Goal: Task Accomplishment & Management: Use online tool/utility

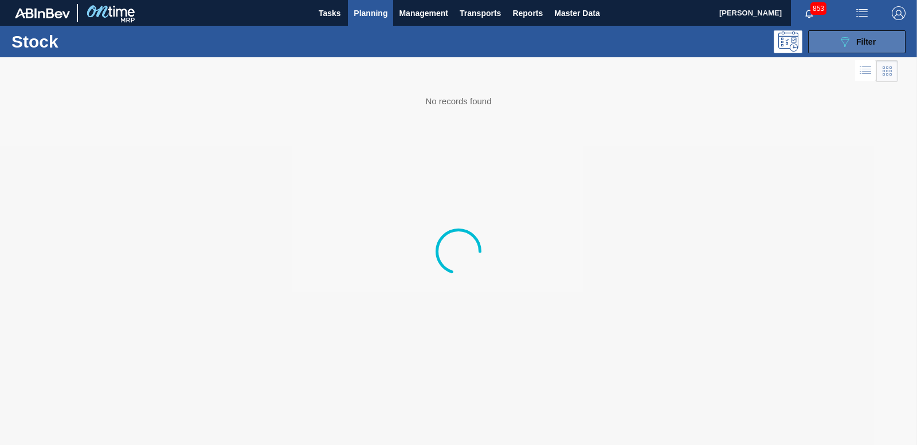
click at [809, 36] on button "089F7B8B-B2A5-4AFE-B5C0-19BA573D28AC Filter" at bounding box center [856, 41] width 97 height 23
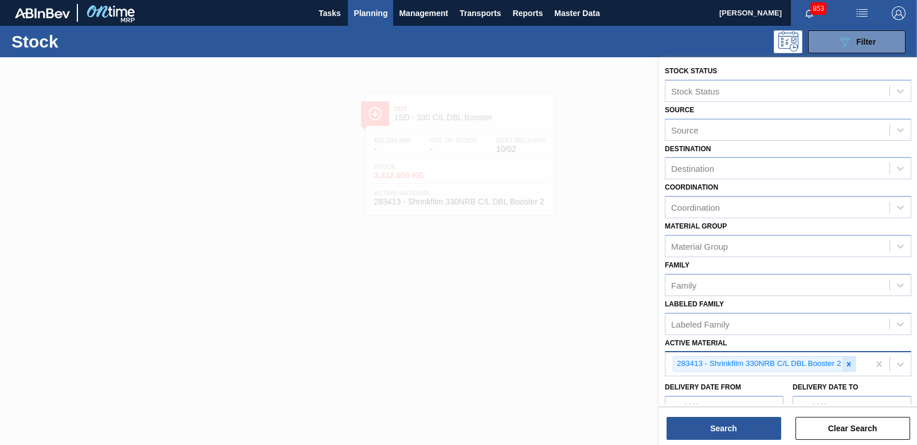
click at [847, 364] on icon at bounding box center [849, 365] width 8 height 8
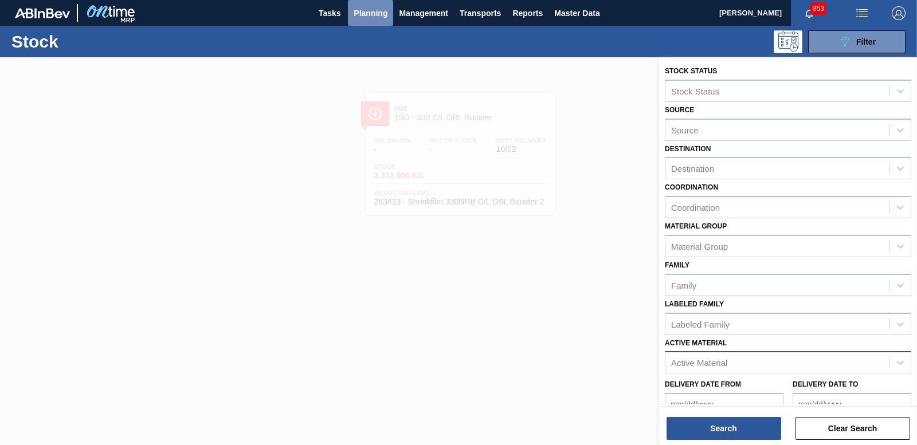
click at [374, 15] on span "Planning" at bounding box center [371, 13] width 34 height 14
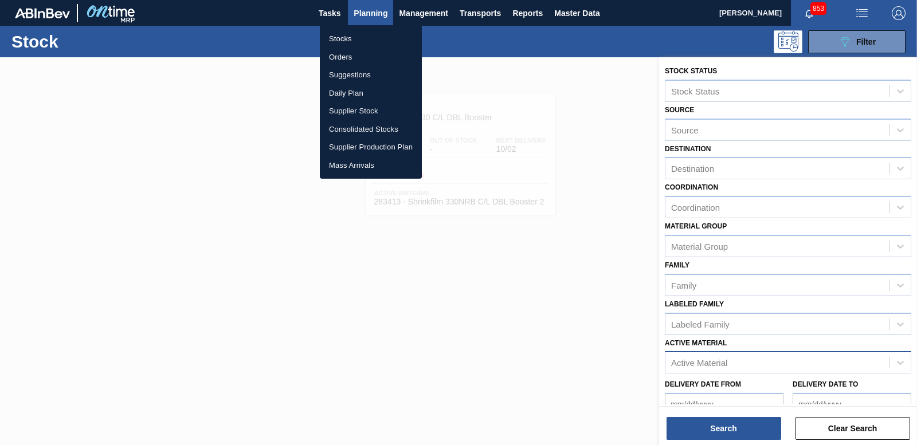
click at [345, 57] on li "Orders" at bounding box center [371, 57] width 102 height 18
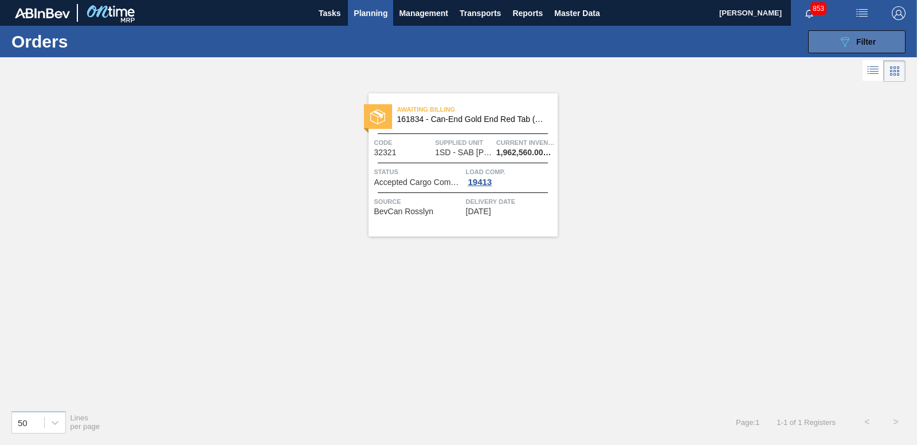
click at [843, 33] on button "089F7B8B-B2A5-4AFE-B5C0-19BA573D28AC Filter" at bounding box center [856, 41] width 97 height 23
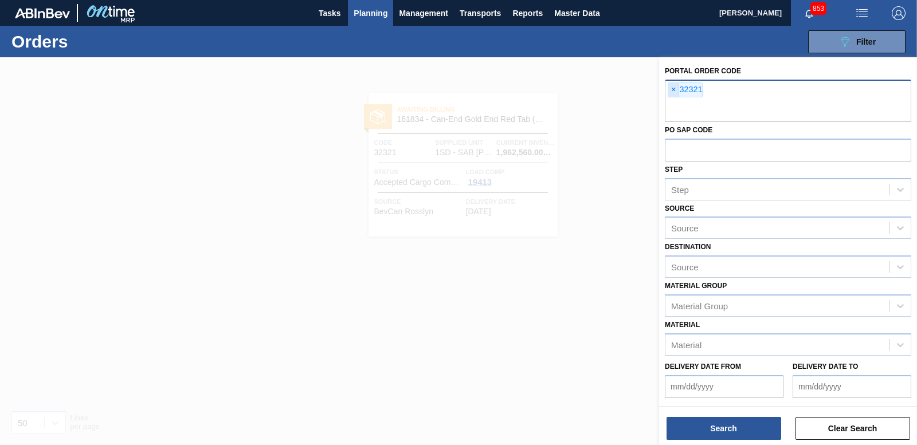
click at [668, 92] on span "×" at bounding box center [673, 90] width 11 height 14
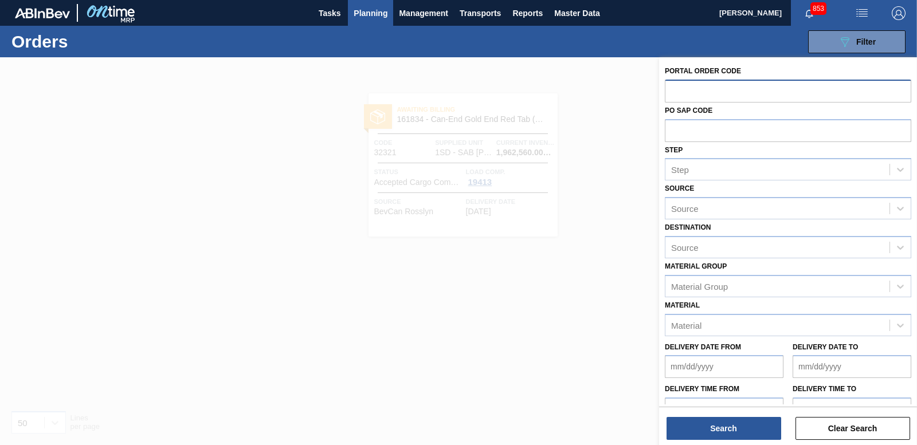
paste input "32336"
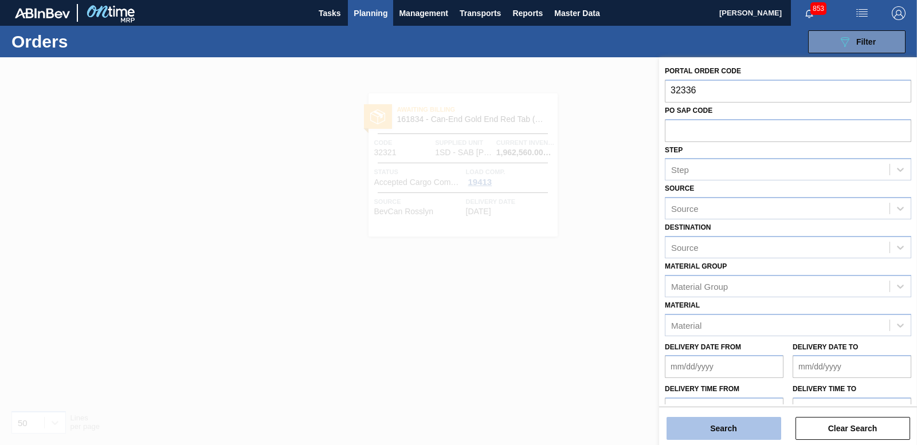
type input "32336"
click at [716, 435] on button "Search" at bounding box center [724, 428] width 115 height 23
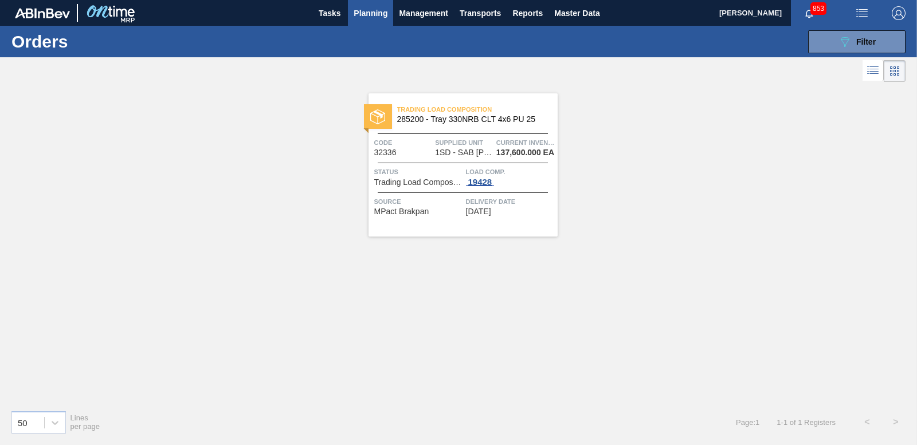
click at [486, 183] on div "19428" at bounding box center [480, 182] width 29 height 9
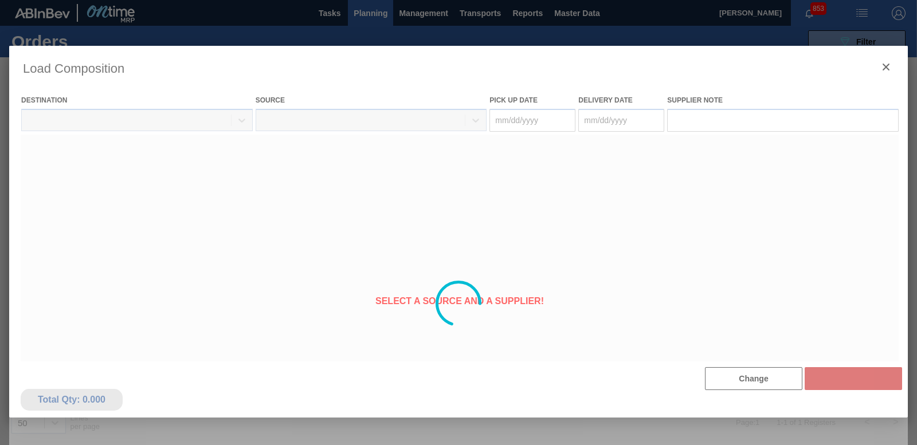
type Date "[DATE]"
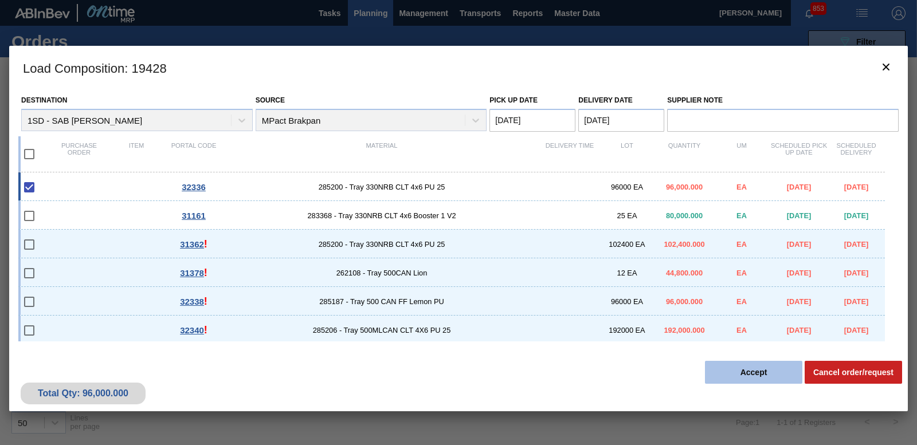
click at [742, 373] on button "Accept" at bounding box center [753, 372] width 97 height 23
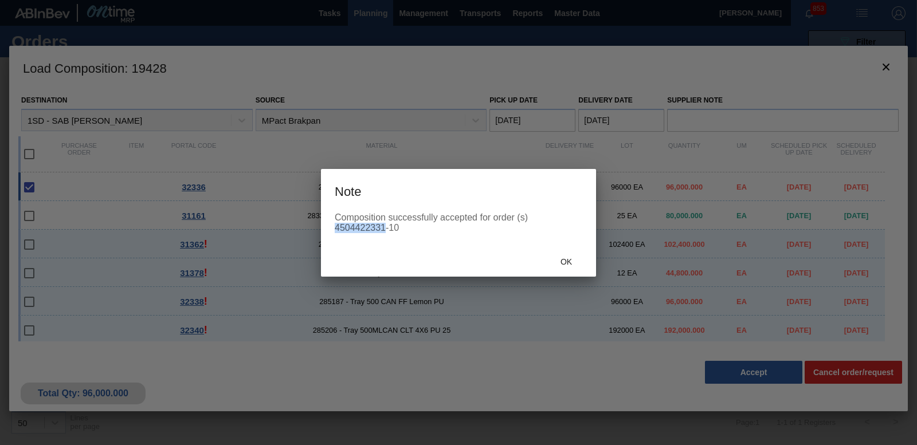
drag, startPoint x: 336, startPoint y: 228, endPoint x: 384, endPoint y: 224, distance: 48.3
click at [384, 224] on div "Composition successfully accepted for order (s) 4504422331-10" at bounding box center [459, 223] width 248 height 21
copy div "4504422331"
click at [568, 259] on span "Ok" at bounding box center [566, 261] width 30 height 9
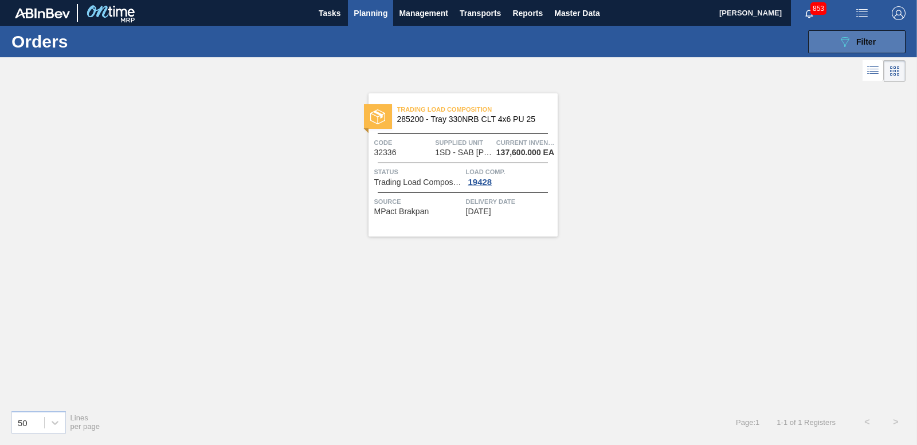
click at [882, 34] on button "089F7B8B-B2A5-4AFE-B5C0-19BA573D28AC Filter" at bounding box center [856, 41] width 97 height 23
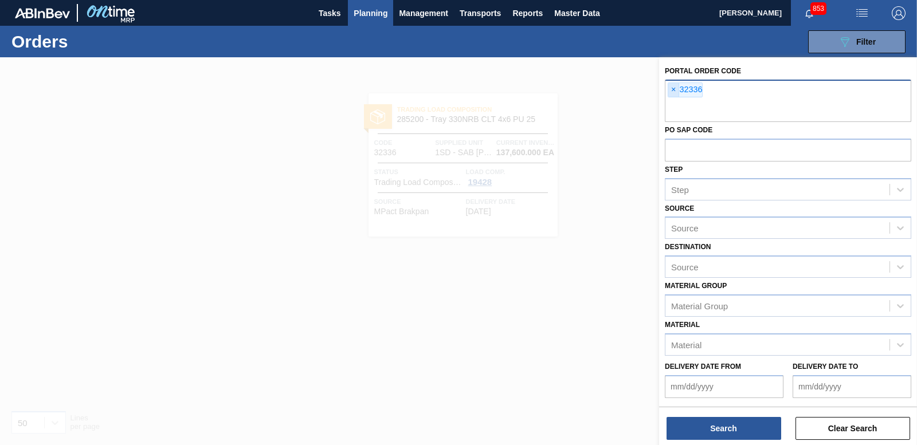
click at [672, 91] on span "×" at bounding box center [673, 90] width 11 height 14
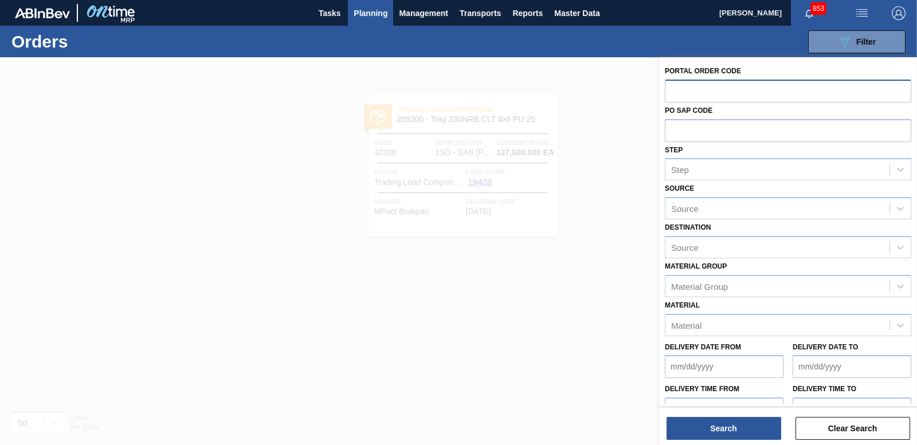
paste input "32337"
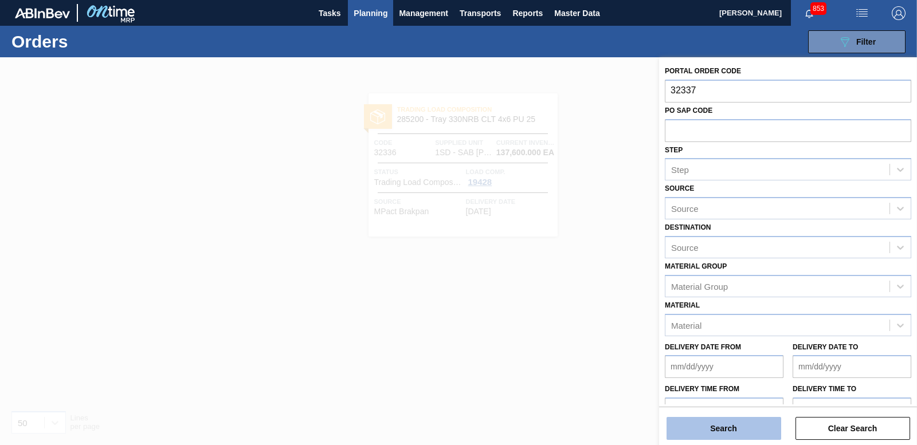
type input "32337"
click at [738, 420] on button "Search" at bounding box center [724, 428] width 115 height 23
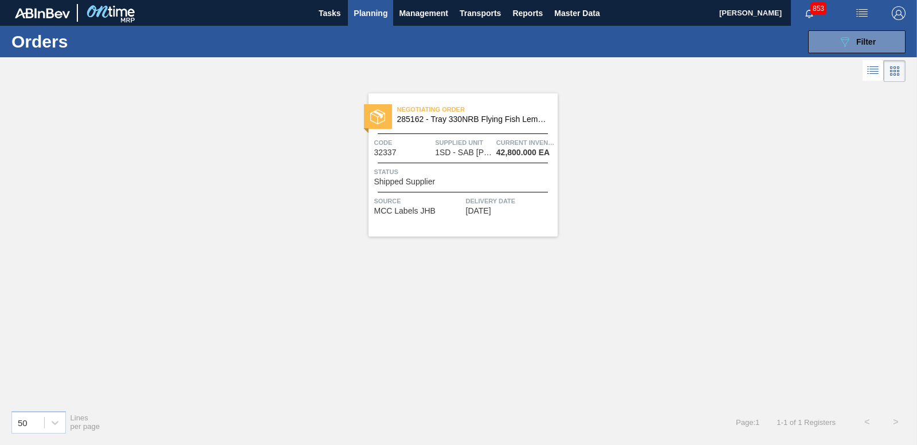
click at [433, 182] on span "Shipped Supplier" at bounding box center [404, 182] width 61 height 9
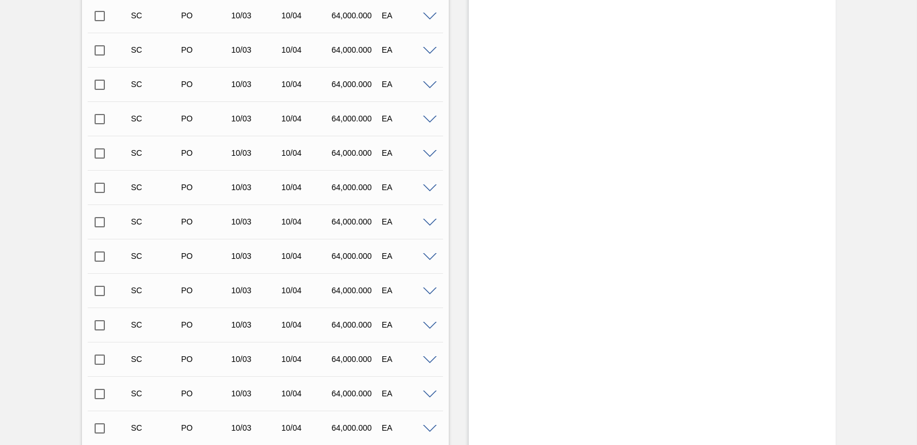
scroll to position [1433, 0]
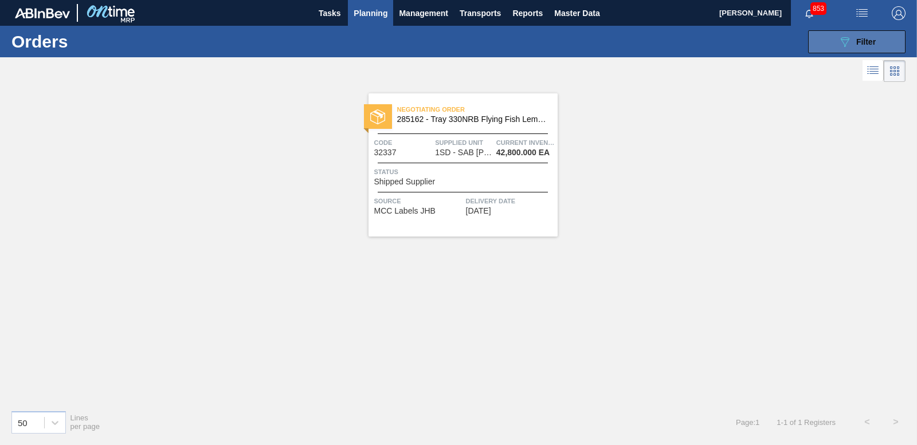
click at [860, 42] on span "Filter" at bounding box center [865, 41] width 19 height 9
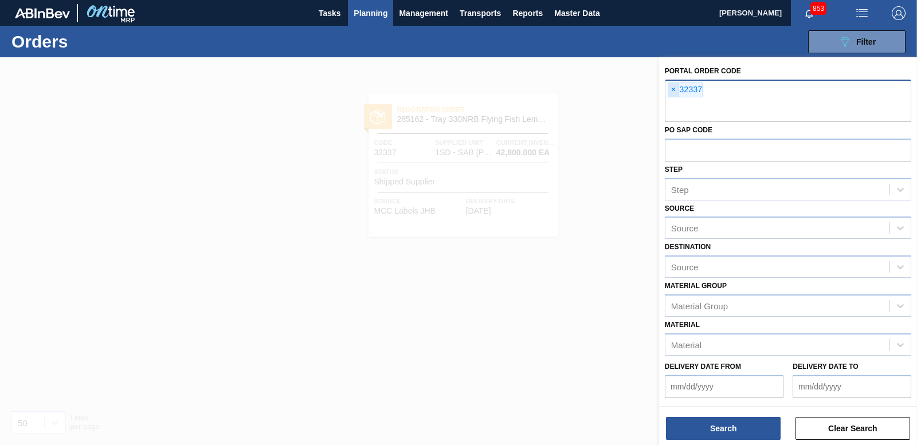
click at [675, 89] on span "×" at bounding box center [673, 90] width 11 height 14
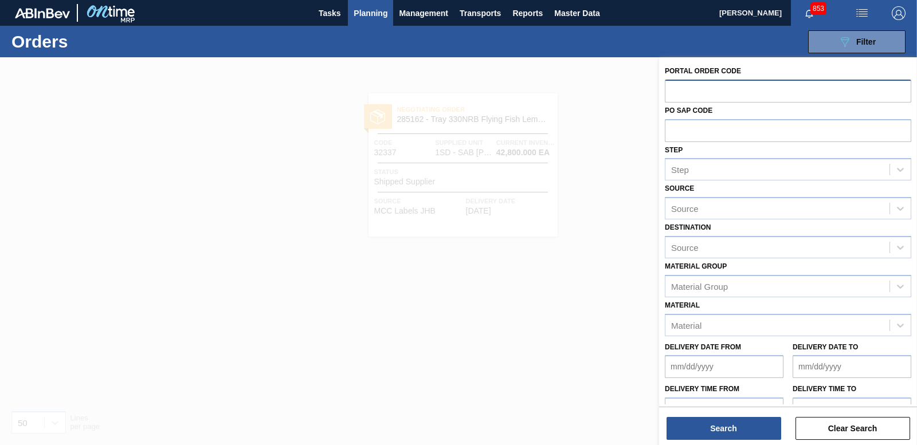
paste input "32338"
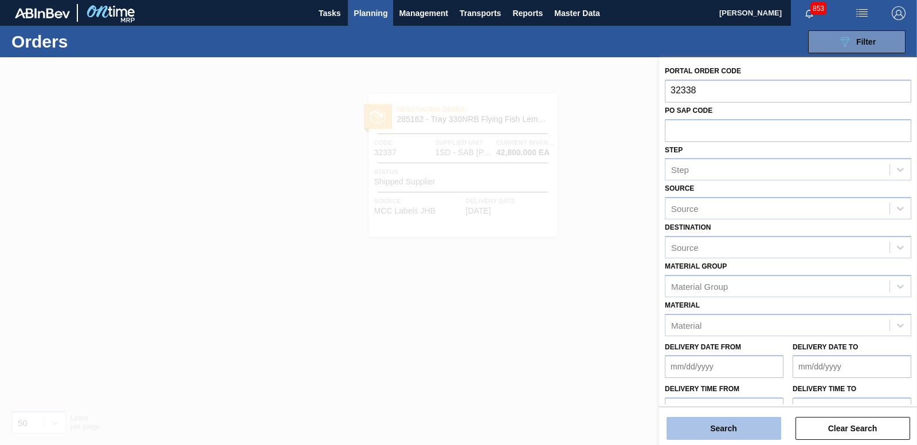
type input "32338"
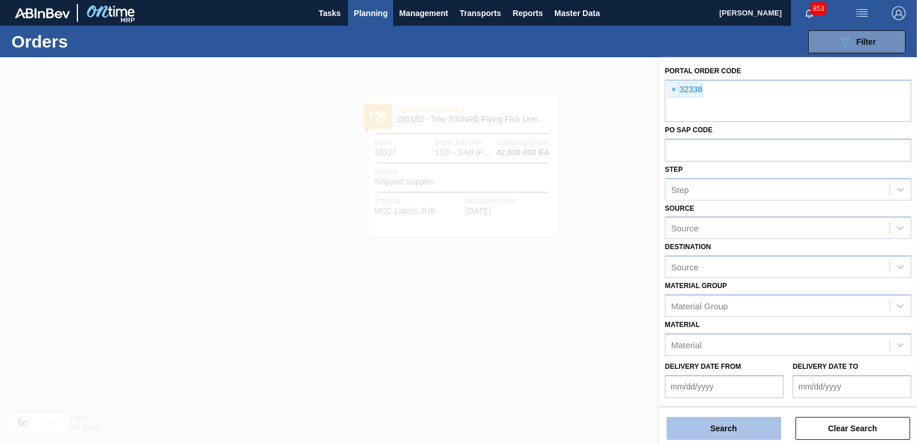
click at [729, 426] on button "Search" at bounding box center [724, 428] width 115 height 23
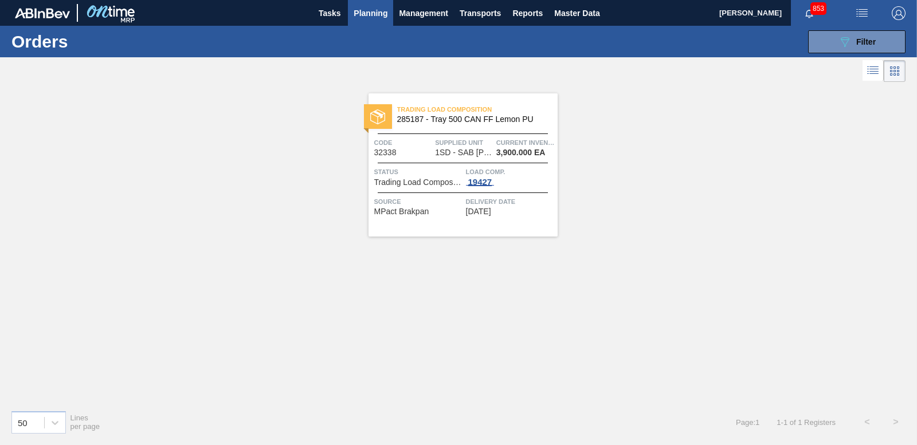
click at [469, 182] on div "19427" at bounding box center [480, 182] width 29 height 9
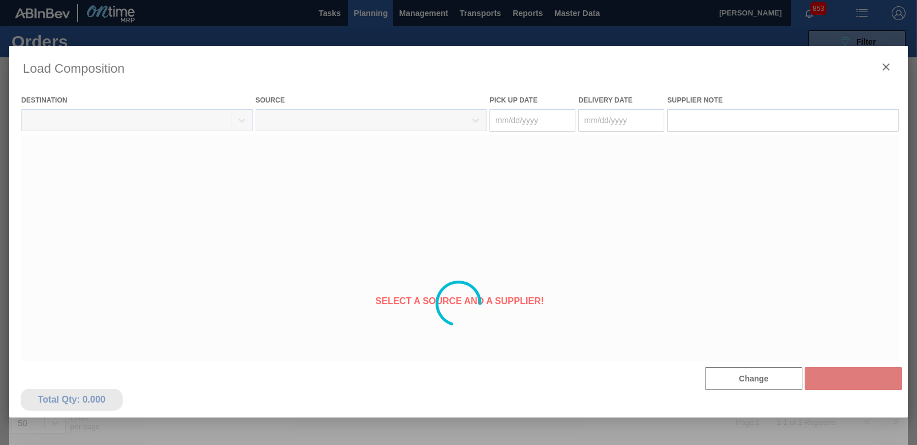
type Date "[DATE]"
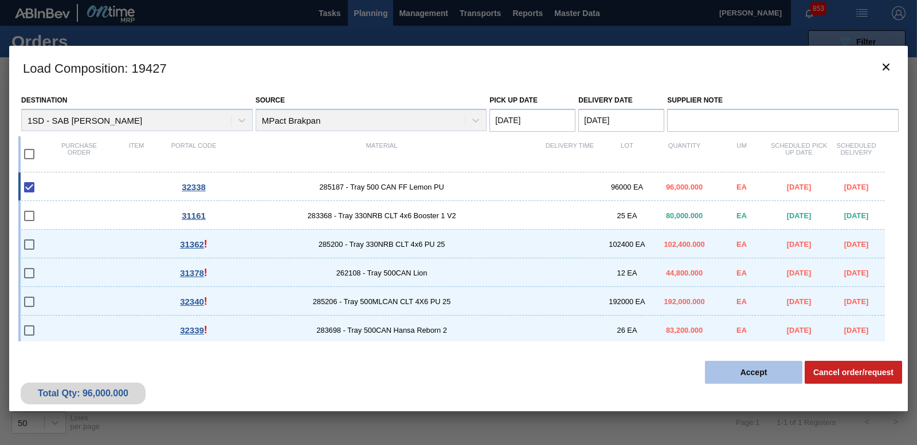
click at [761, 377] on button "Accept" at bounding box center [753, 372] width 97 height 23
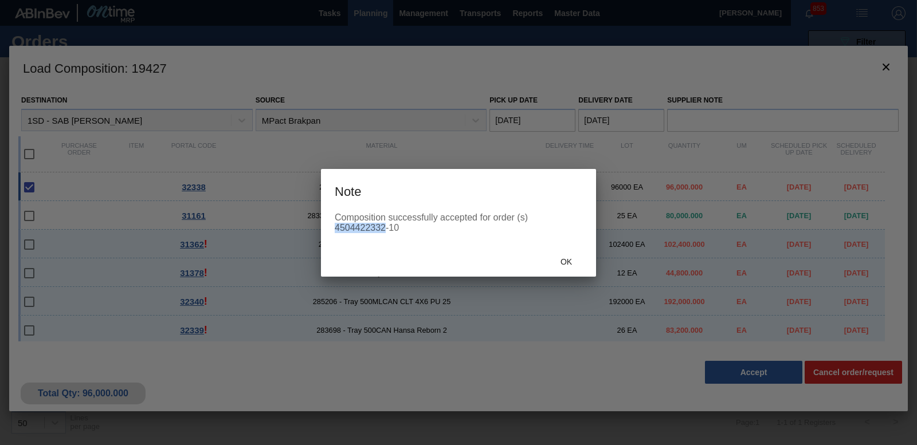
drag, startPoint x: 336, startPoint y: 229, endPoint x: 382, endPoint y: 225, distance: 46.6
click at [382, 225] on div "Composition successfully accepted for order (s) 4504422332-10" at bounding box center [459, 223] width 248 height 21
click at [385, 224] on div "Composition successfully accepted for order (s) 4504422332-10" at bounding box center [459, 223] width 248 height 21
drag, startPoint x: 336, startPoint y: 227, endPoint x: 384, endPoint y: 230, distance: 48.2
click at [384, 230] on div "Composition successfully accepted for order (s) 4504422332-10" at bounding box center [459, 223] width 248 height 21
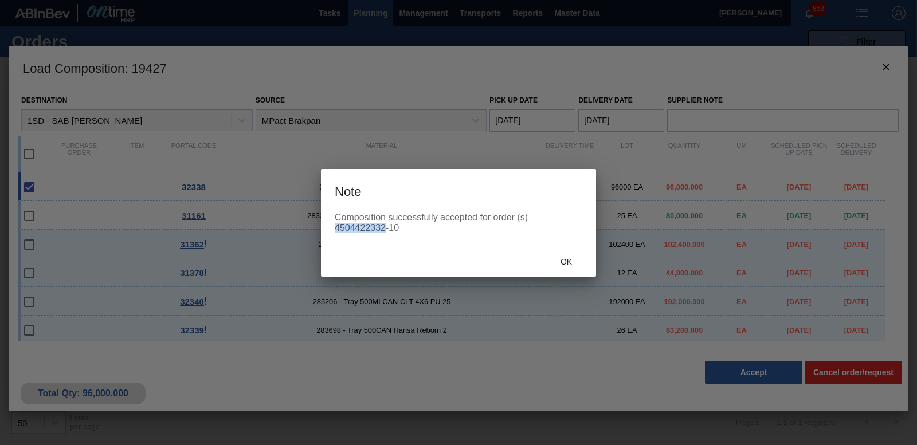
copy div "4504422332"
click at [568, 264] on span "Ok" at bounding box center [566, 261] width 30 height 9
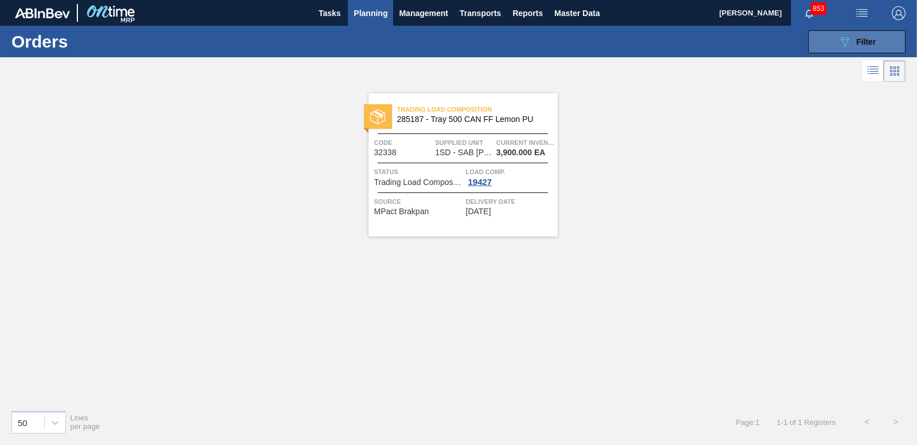
click at [885, 44] on button "089F7B8B-B2A5-4AFE-B5C0-19BA573D28AC Filter" at bounding box center [856, 41] width 97 height 23
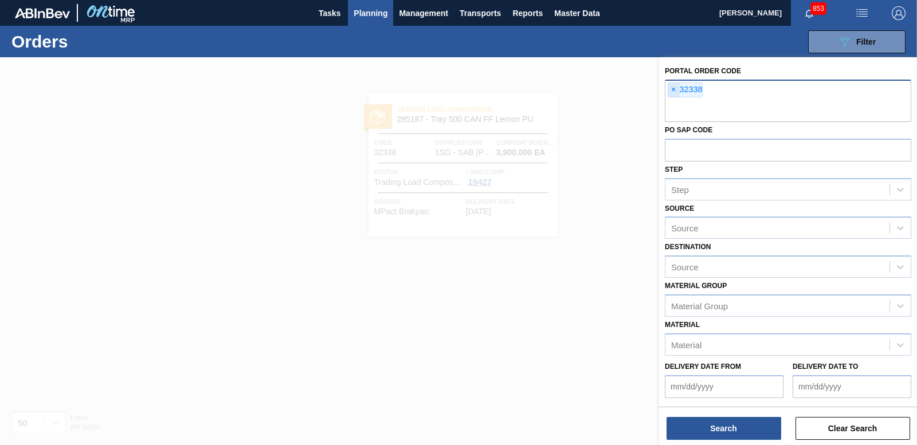
click at [672, 90] on span "×" at bounding box center [673, 90] width 11 height 14
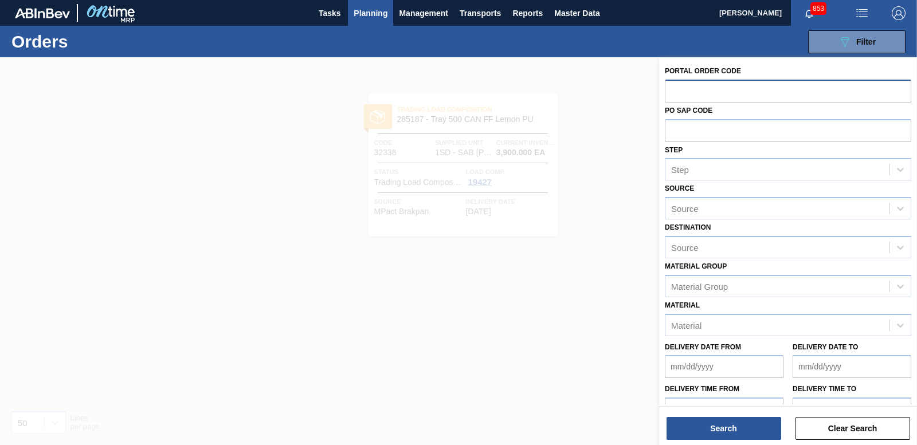
paste input "32339"
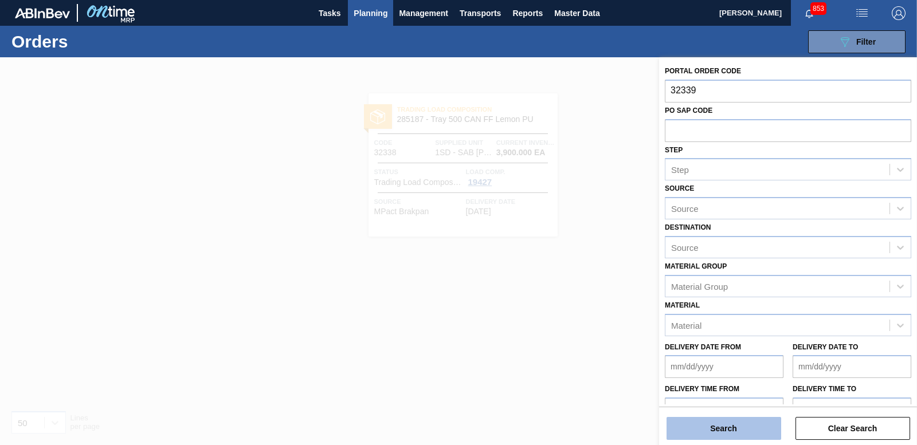
type input "32339"
click at [734, 434] on button "Search" at bounding box center [724, 428] width 115 height 23
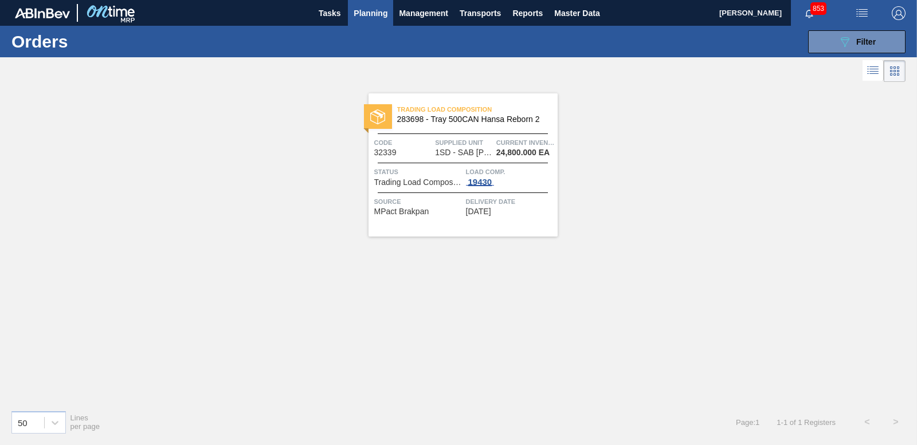
click at [484, 181] on div "19430" at bounding box center [480, 182] width 29 height 9
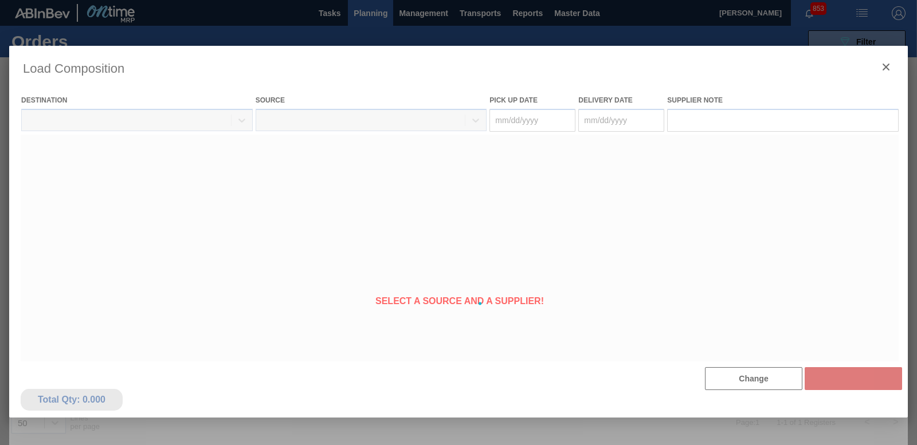
type Date "[DATE]"
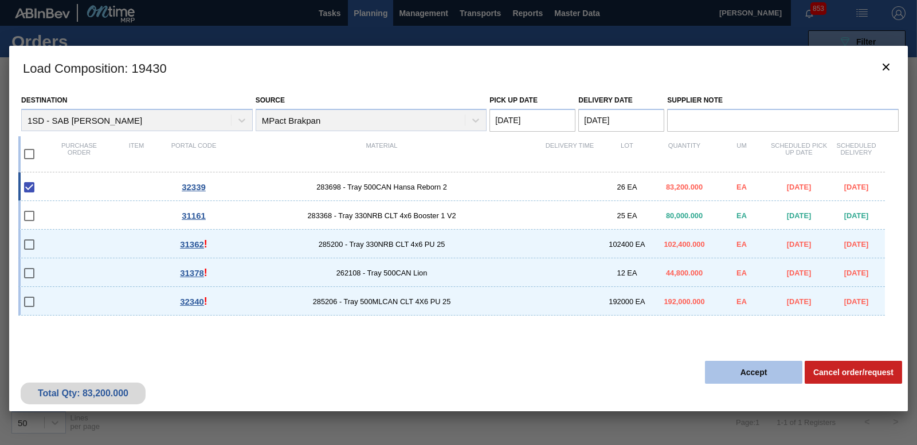
click at [769, 372] on button "Accept" at bounding box center [753, 372] width 97 height 23
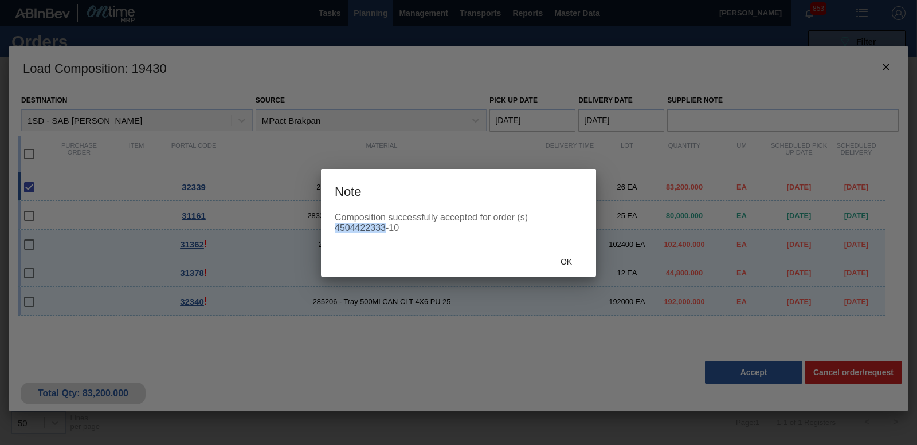
drag, startPoint x: 335, startPoint y: 224, endPoint x: 386, endPoint y: 224, distance: 50.4
click at [386, 224] on div "Composition successfully accepted for order (s) 4504422333-10" at bounding box center [459, 223] width 248 height 21
copy div "4504422333"
click at [561, 252] on div "Ok" at bounding box center [566, 262] width 50 height 21
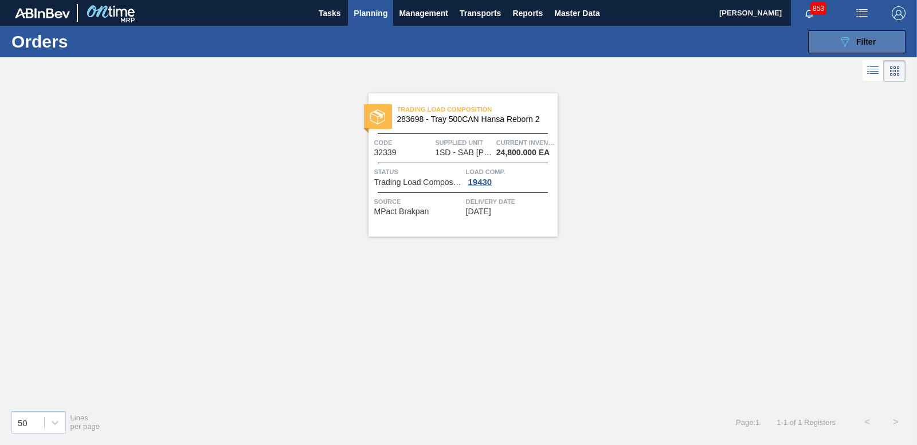
click at [877, 31] on button "089F7B8B-B2A5-4AFE-B5C0-19BA573D28AC Filter" at bounding box center [856, 41] width 97 height 23
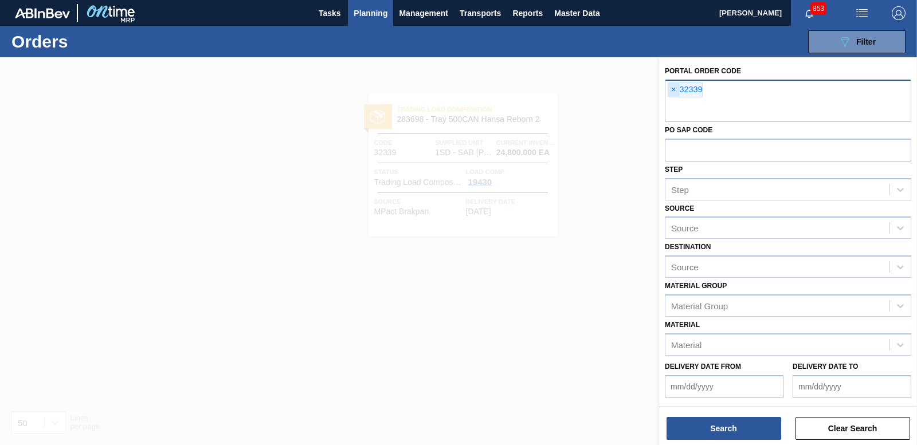
click at [674, 89] on span "×" at bounding box center [673, 90] width 11 height 14
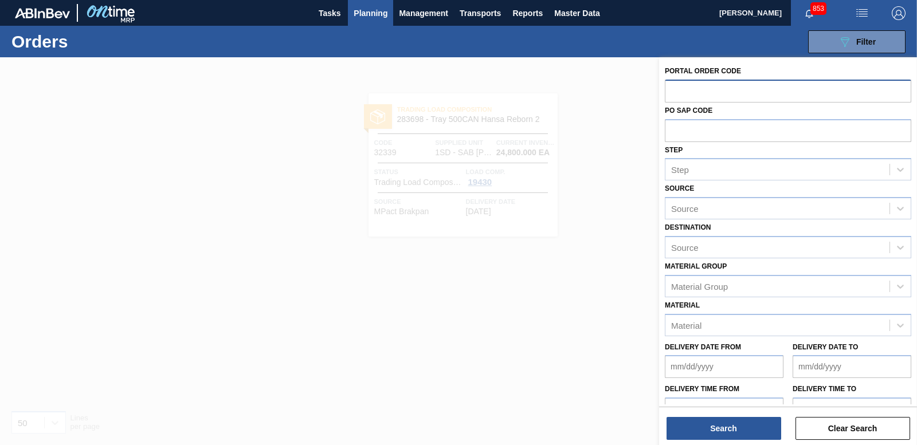
paste input "32340"
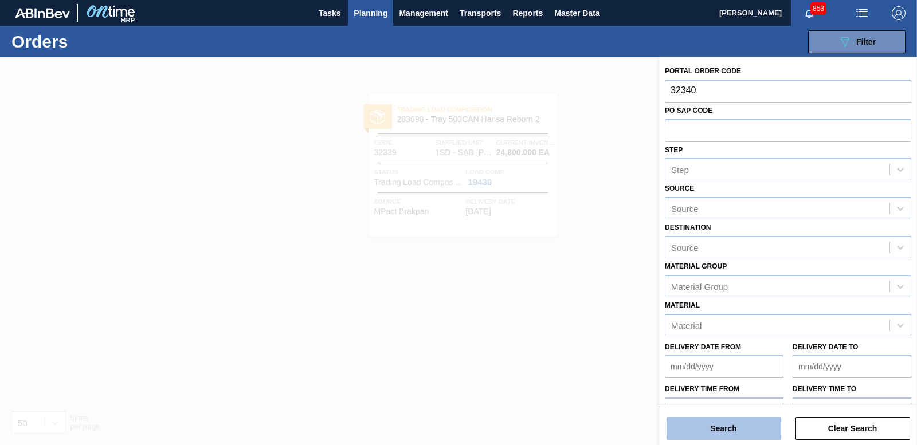
type input "32340"
click at [732, 435] on button "Search" at bounding box center [724, 428] width 115 height 23
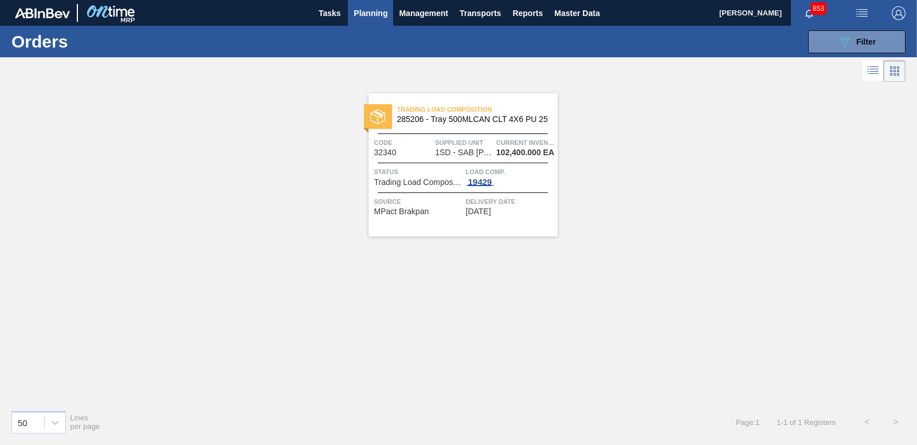
click at [477, 179] on div "19429" at bounding box center [480, 182] width 29 height 9
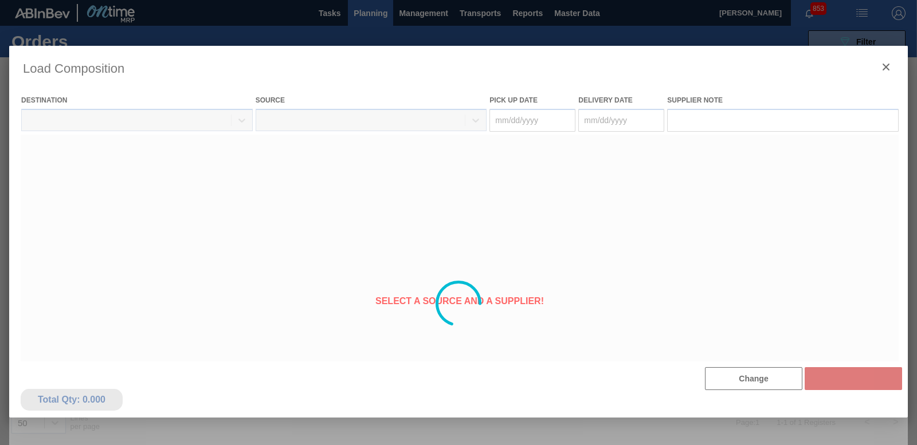
type Date "[DATE]"
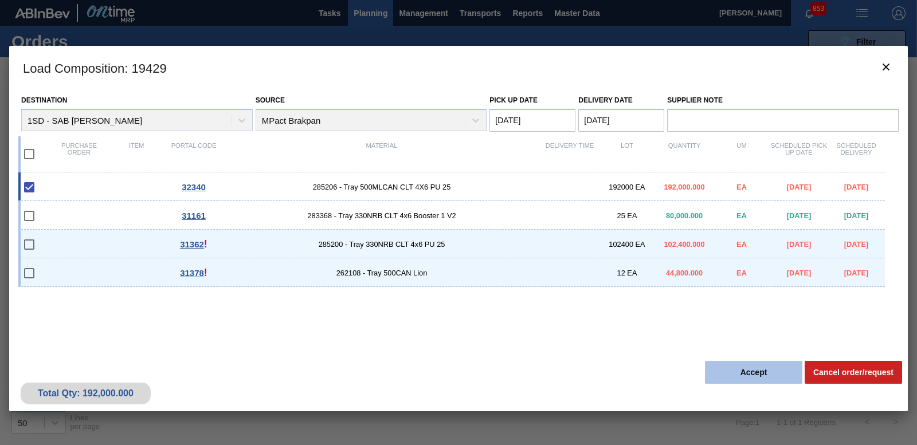
click at [753, 377] on button "Accept" at bounding box center [753, 372] width 97 height 23
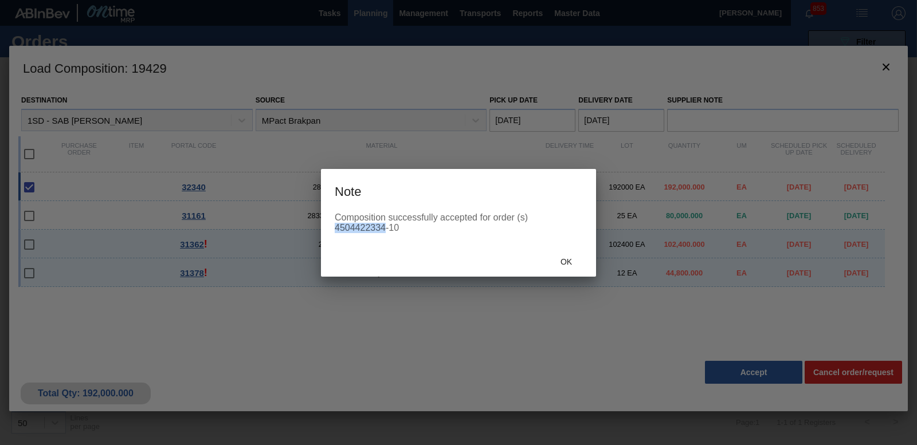
drag, startPoint x: 336, startPoint y: 229, endPoint x: 384, endPoint y: 229, distance: 48.2
click at [384, 229] on div "Composition successfully accepted for order (s) 4504422334-10" at bounding box center [459, 223] width 248 height 21
copy div "4504422334"
click at [567, 264] on span "Ok" at bounding box center [566, 261] width 30 height 9
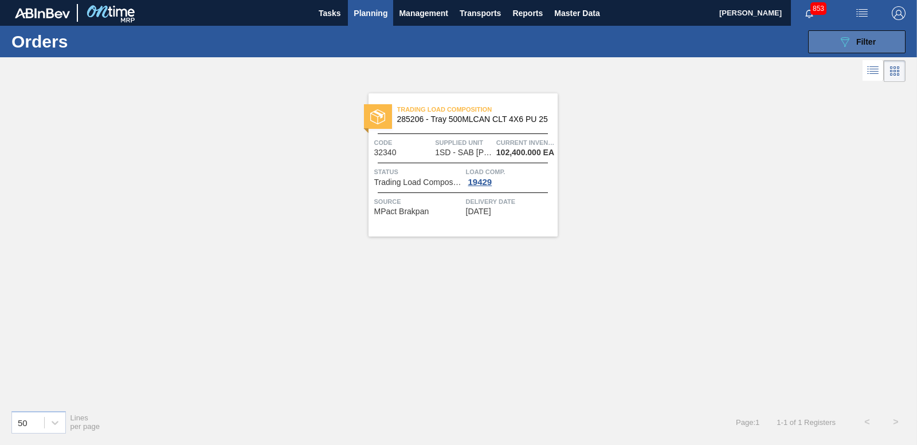
click at [874, 52] on button "089F7B8B-B2A5-4AFE-B5C0-19BA573D28AC Filter" at bounding box center [856, 41] width 97 height 23
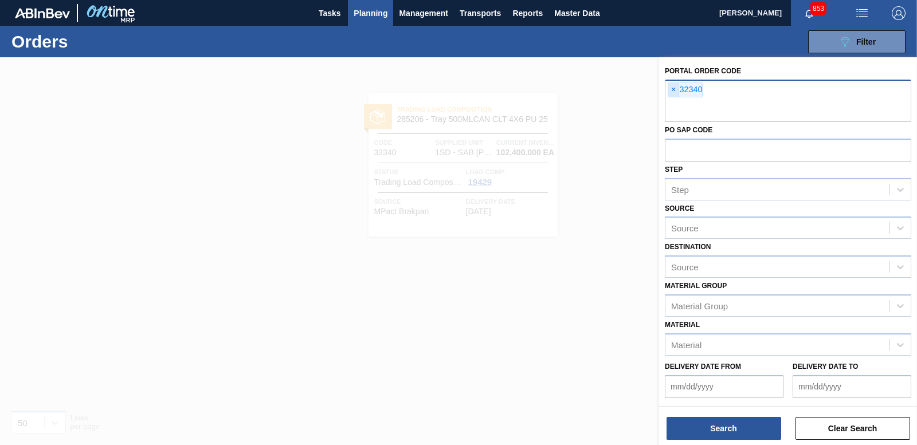
click at [672, 93] on span "×" at bounding box center [673, 90] width 11 height 14
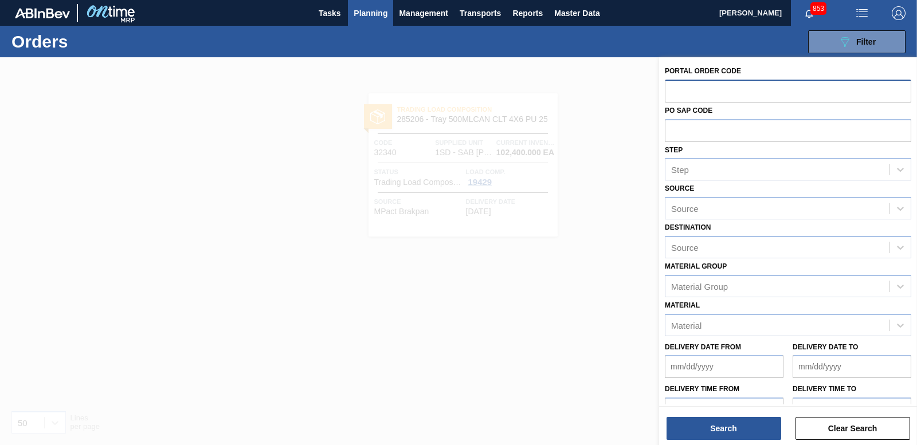
paste input "32337"
type input "32337"
click at [719, 424] on button "Search" at bounding box center [724, 428] width 115 height 23
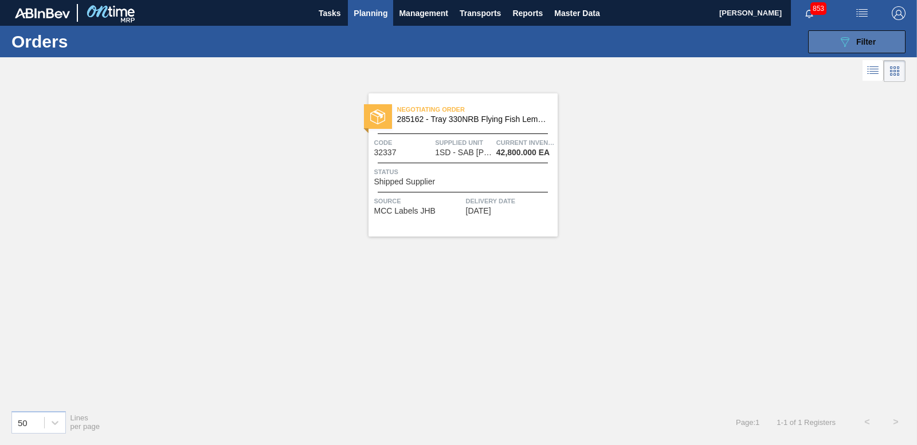
click at [843, 34] on button "089F7B8B-B2A5-4AFE-B5C0-19BA573D28AC Filter" at bounding box center [856, 41] width 97 height 23
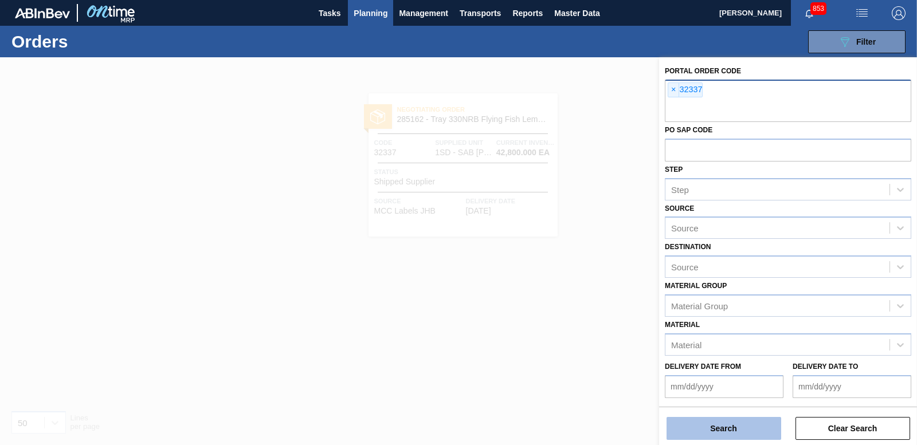
click at [758, 428] on button "Search" at bounding box center [724, 428] width 115 height 23
